Goal: Find specific page/section: Find specific page/section

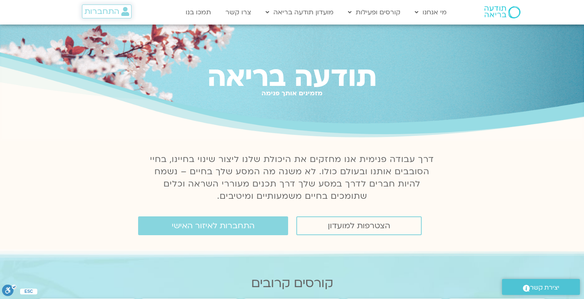
click at [108, 7] on span "התחברות" at bounding box center [101, 11] width 35 height 9
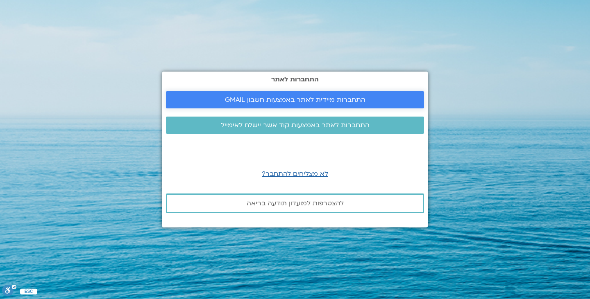
click at [305, 98] on span "התחברות מיידית לאתר באמצעות חשבון GMAIL" at bounding box center [295, 99] width 141 height 7
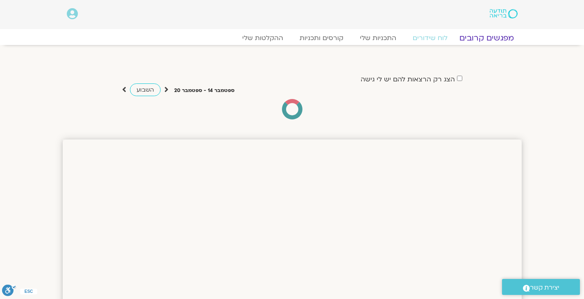
click at [491, 40] on link "מפגשים קרובים" at bounding box center [486, 38] width 74 height 10
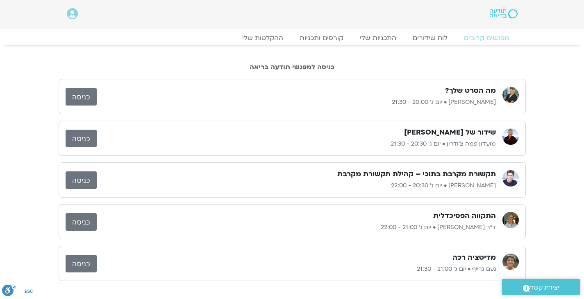
click at [78, 181] on link "כניסה" at bounding box center [81, 181] width 31 height 18
